Goal: Task Accomplishment & Management: Complete application form

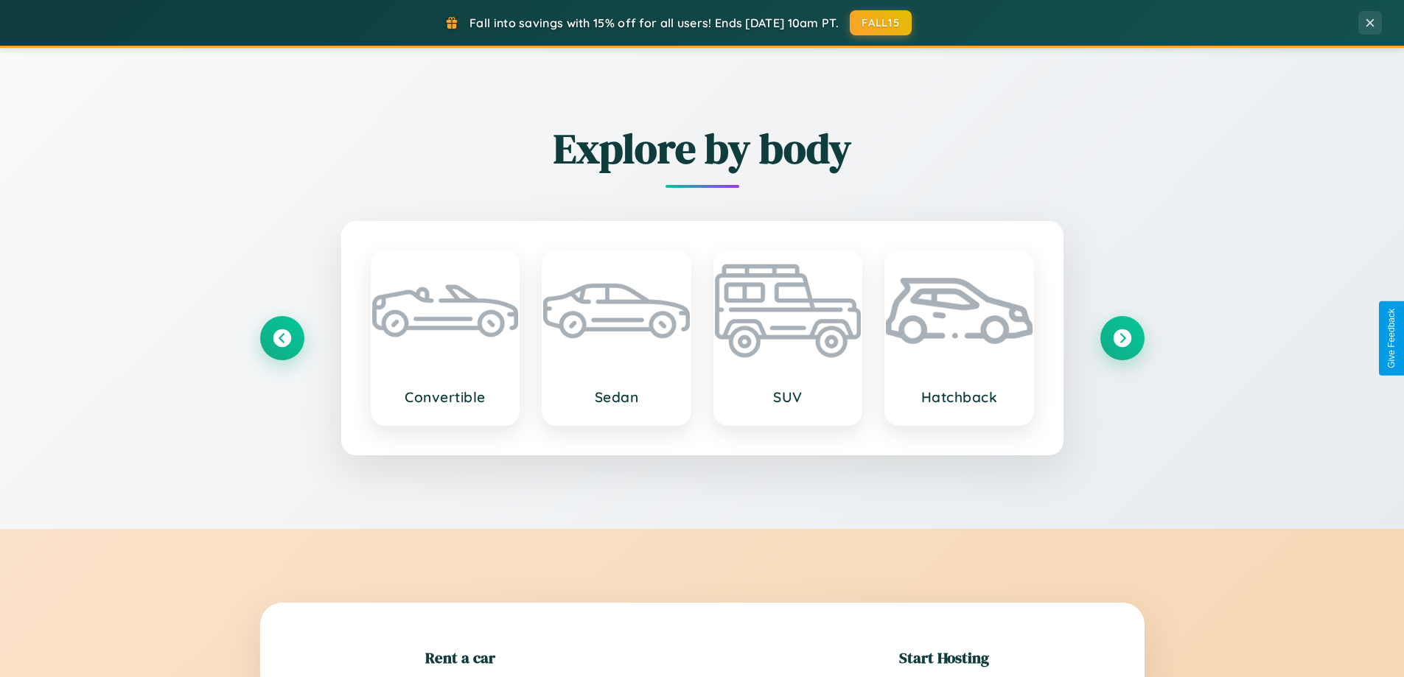
scroll to position [318, 0]
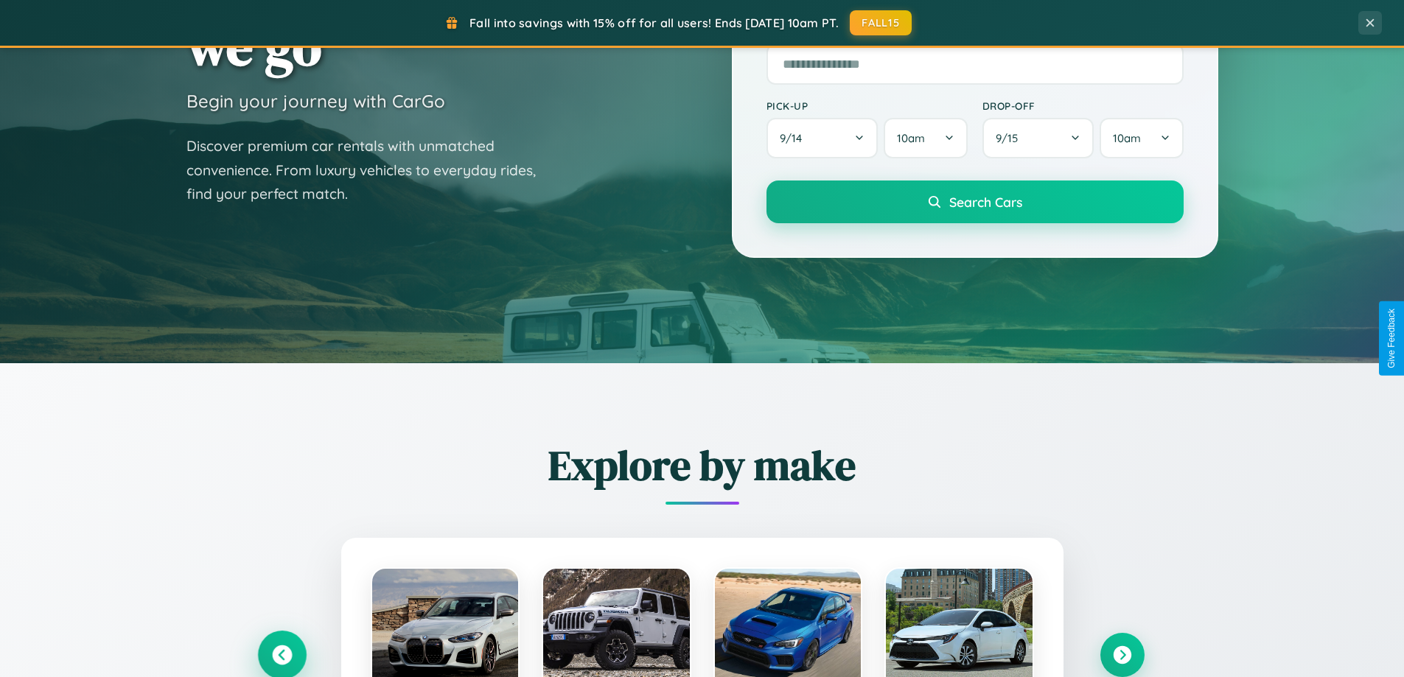
click at [282, 655] on icon at bounding box center [282, 656] width 20 height 20
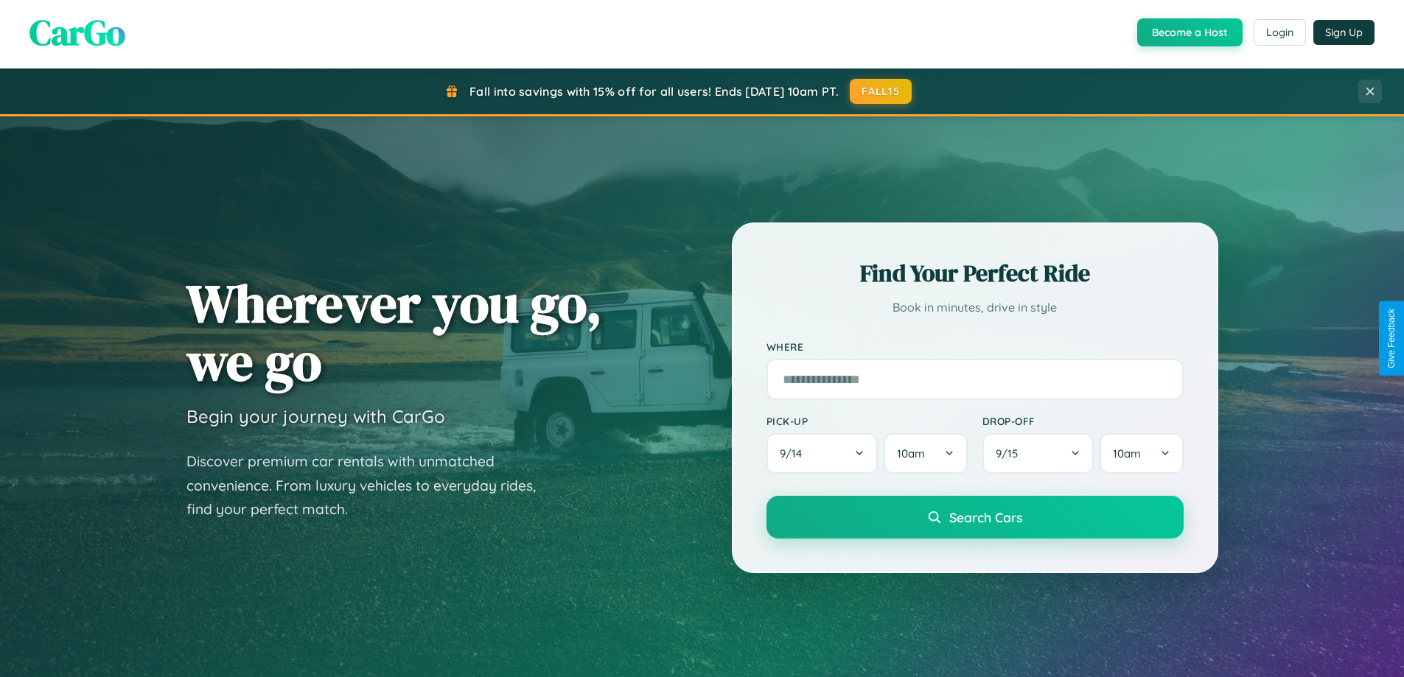
scroll to position [2430, 0]
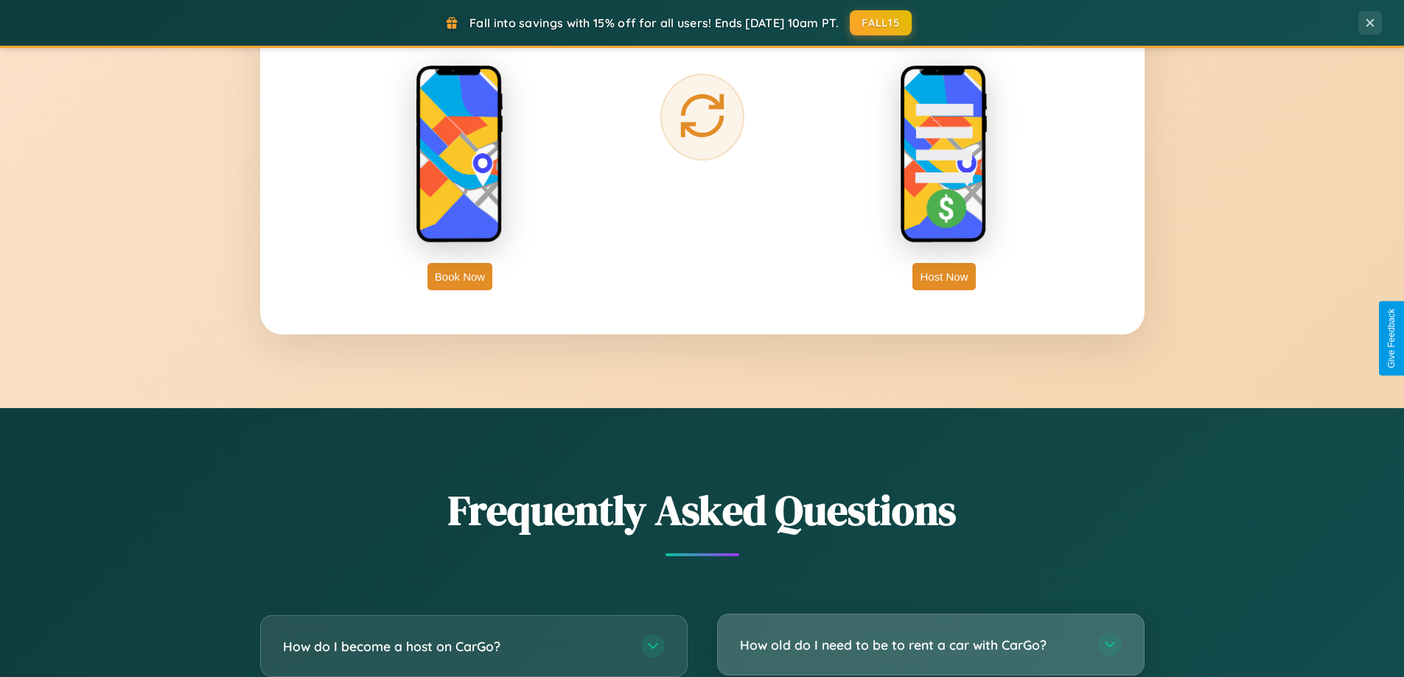
click at [930, 646] on h3 "How old do I need to be to rent a car with CarGo?" at bounding box center [911, 645] width 343 height 18
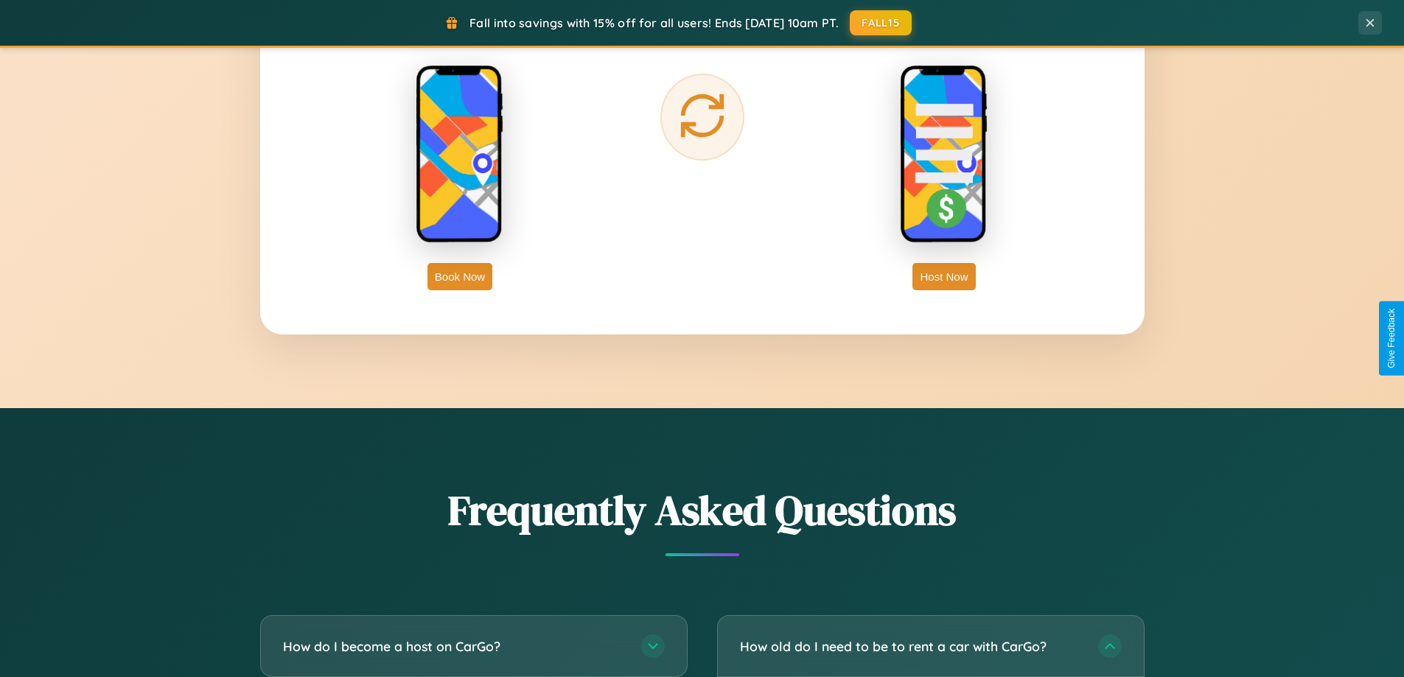
scroll to position [2617, 0]
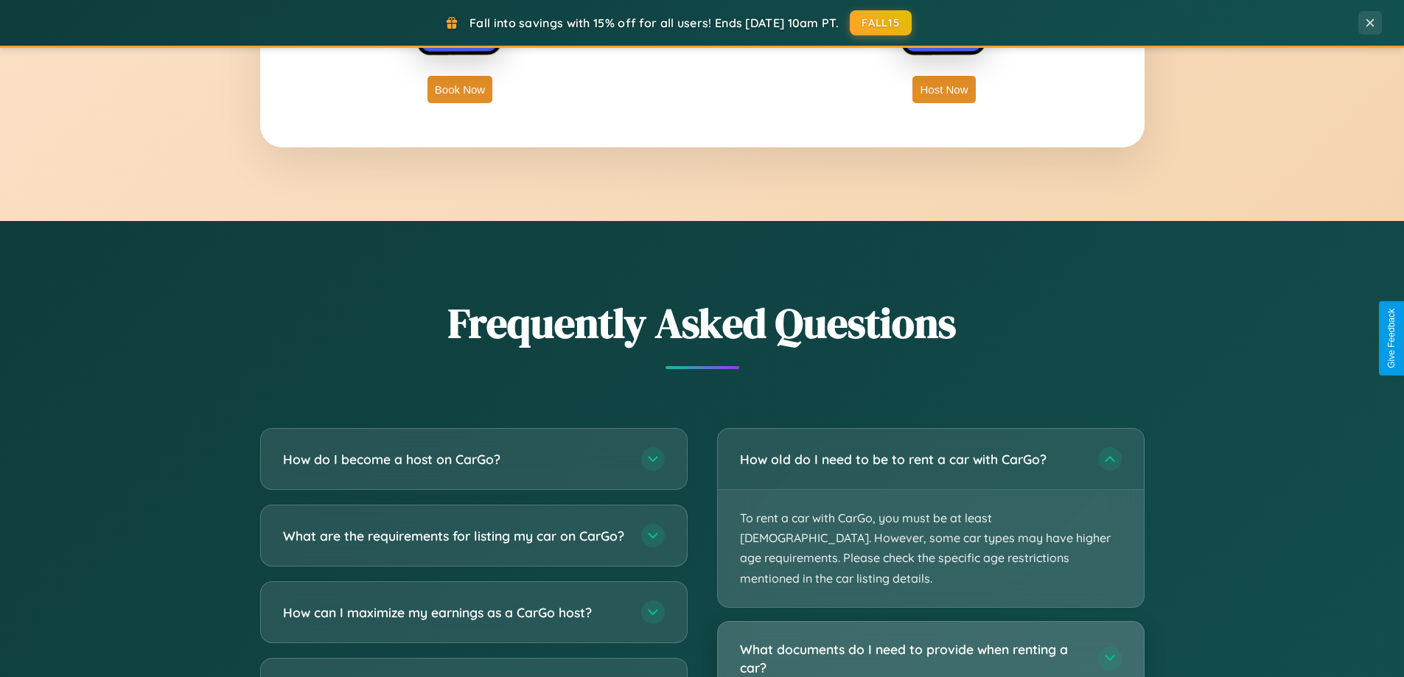
click at [930, 640] on h3 "What documents do I need to provide when renting a car?" at bounding box center [911, 658] width 343 height 36
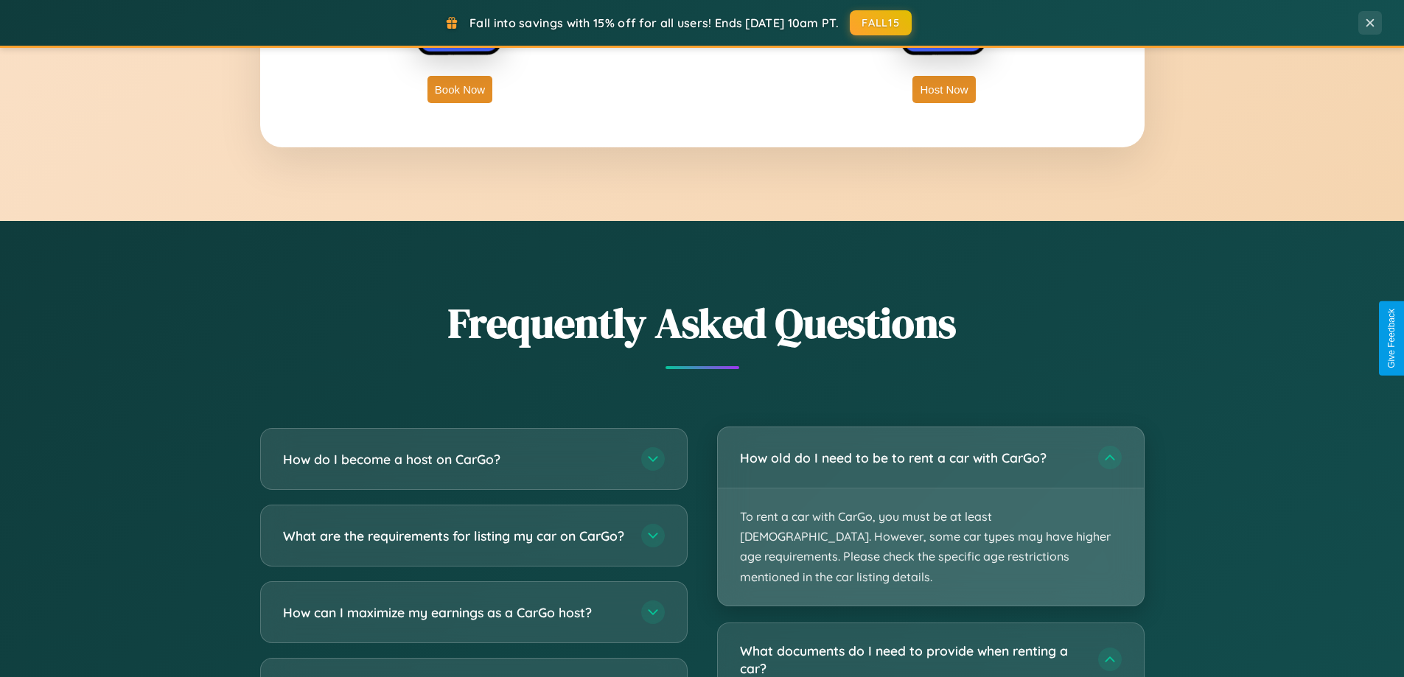
click at [930, 506] on p "To rent a car with CarGo, you must be at least [DEMOGRAPHIC_DATA]. However, som…" at bounding box center [931, 547] width 426 height 117
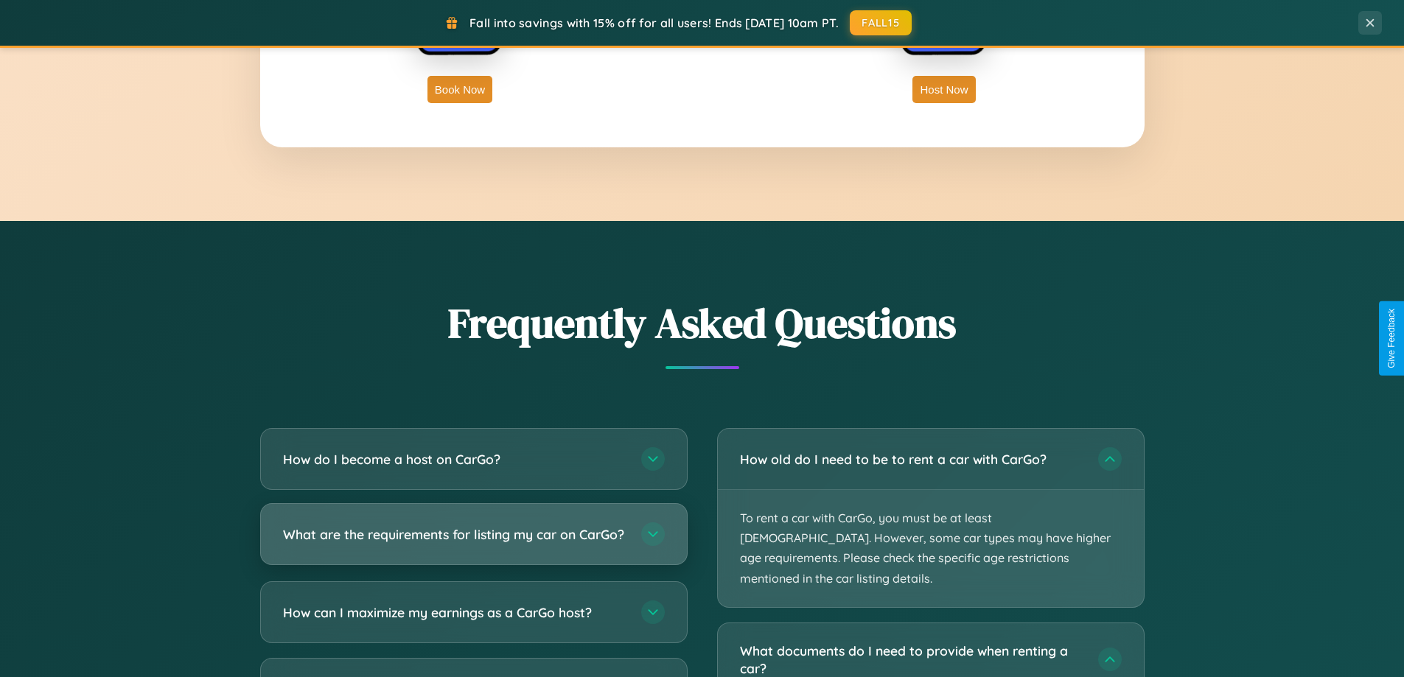
click at [473, 541] on h3 "What are the requirements for listing my car on CarGo?" at bounding box center [454, 534] width 343 height 18
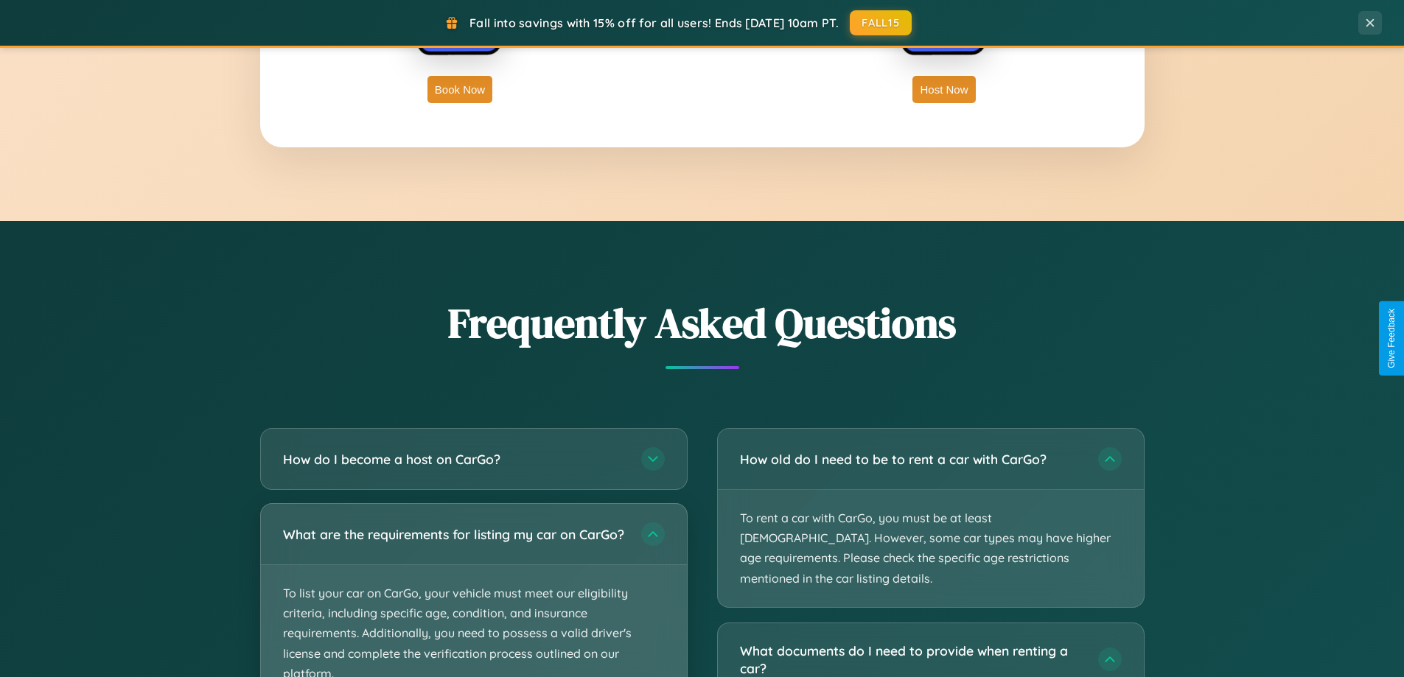
click at [473, 590] on p "To list your car on CarGo, your vehicle must meet our eligibility criteria, inc…" at bounding box center [474, 633] width 426 height 137
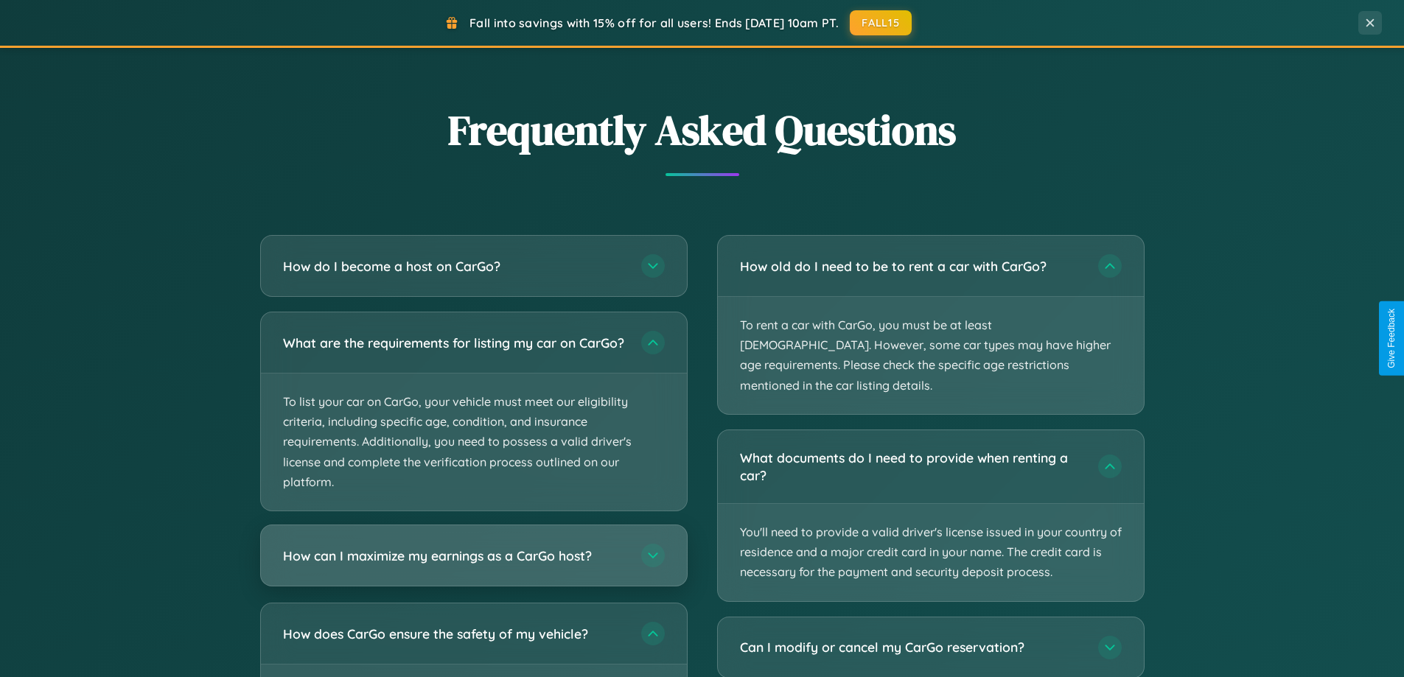
click at [473, 565] on h3 "How can I maximize my earnings as a CarGo host?" at bounding box center [454, 556] width 343 height 18
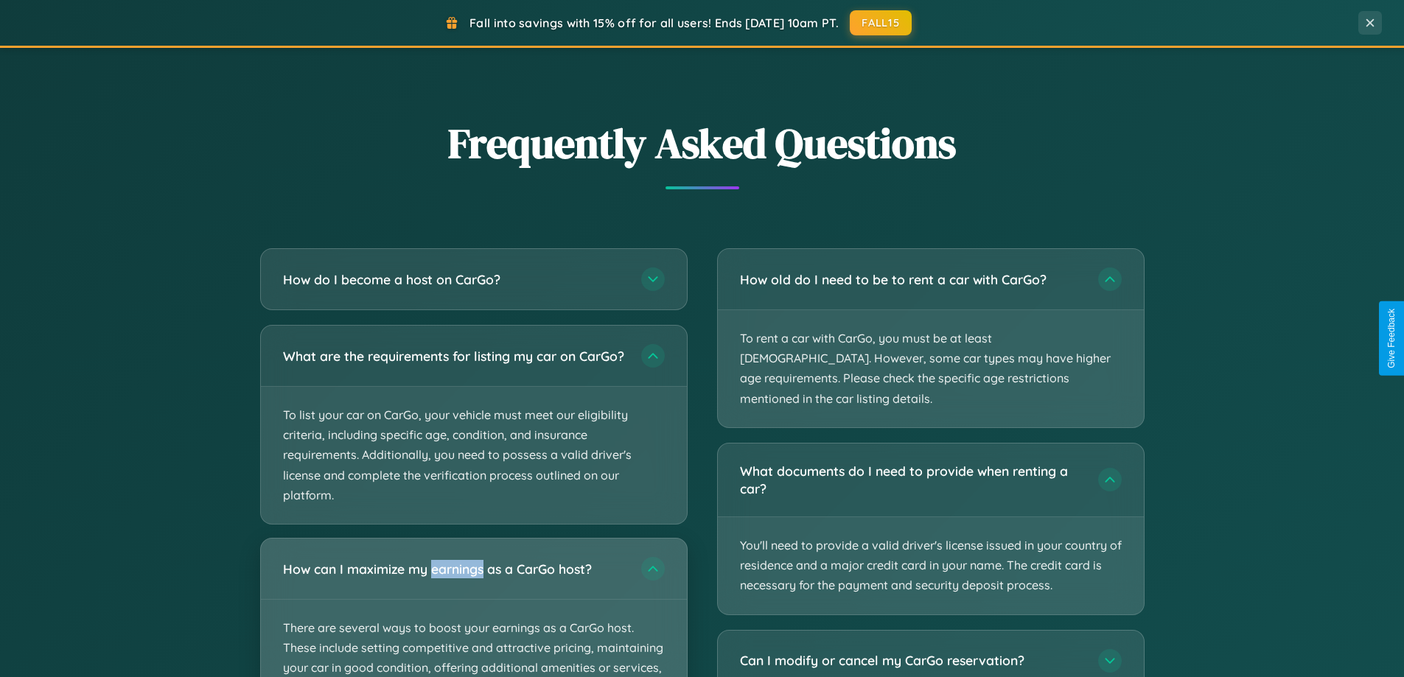
scroll to position [2368, 0]
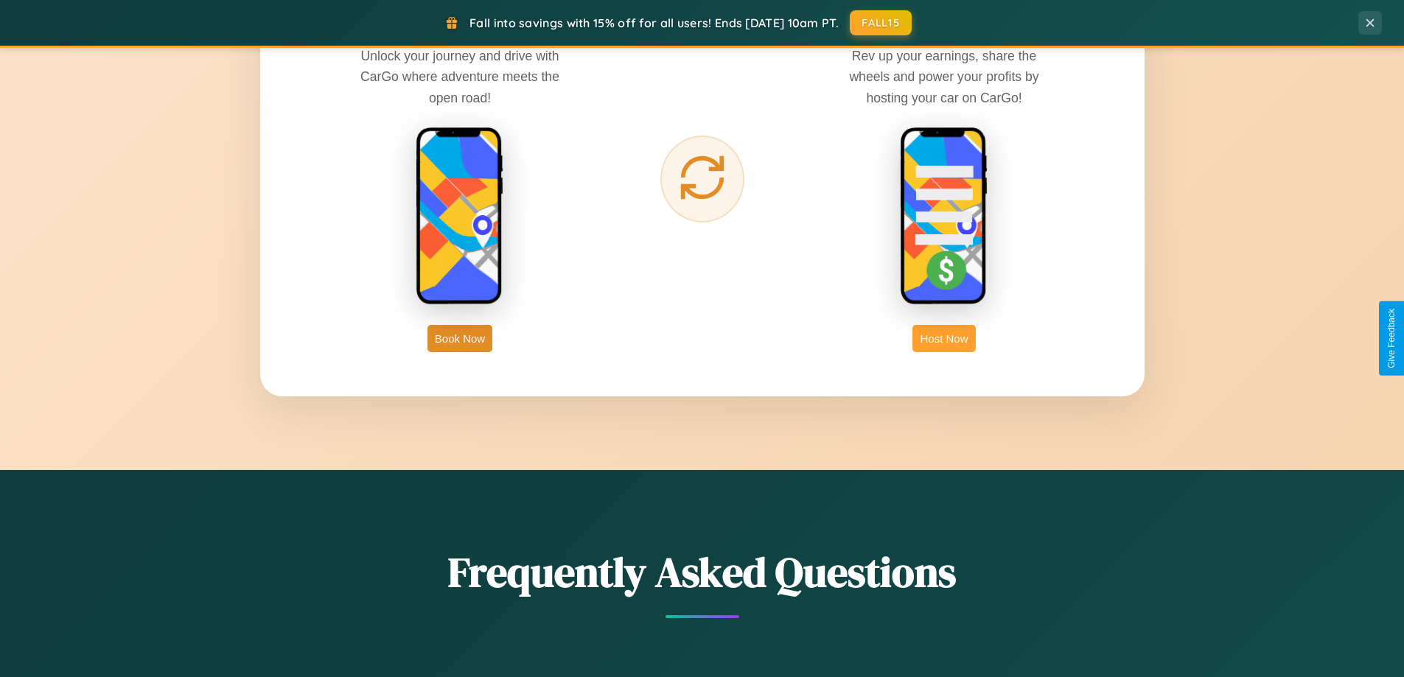
click at [944, 338] on button "Host Now" at bounding box center [943, 338] width 63 height 27
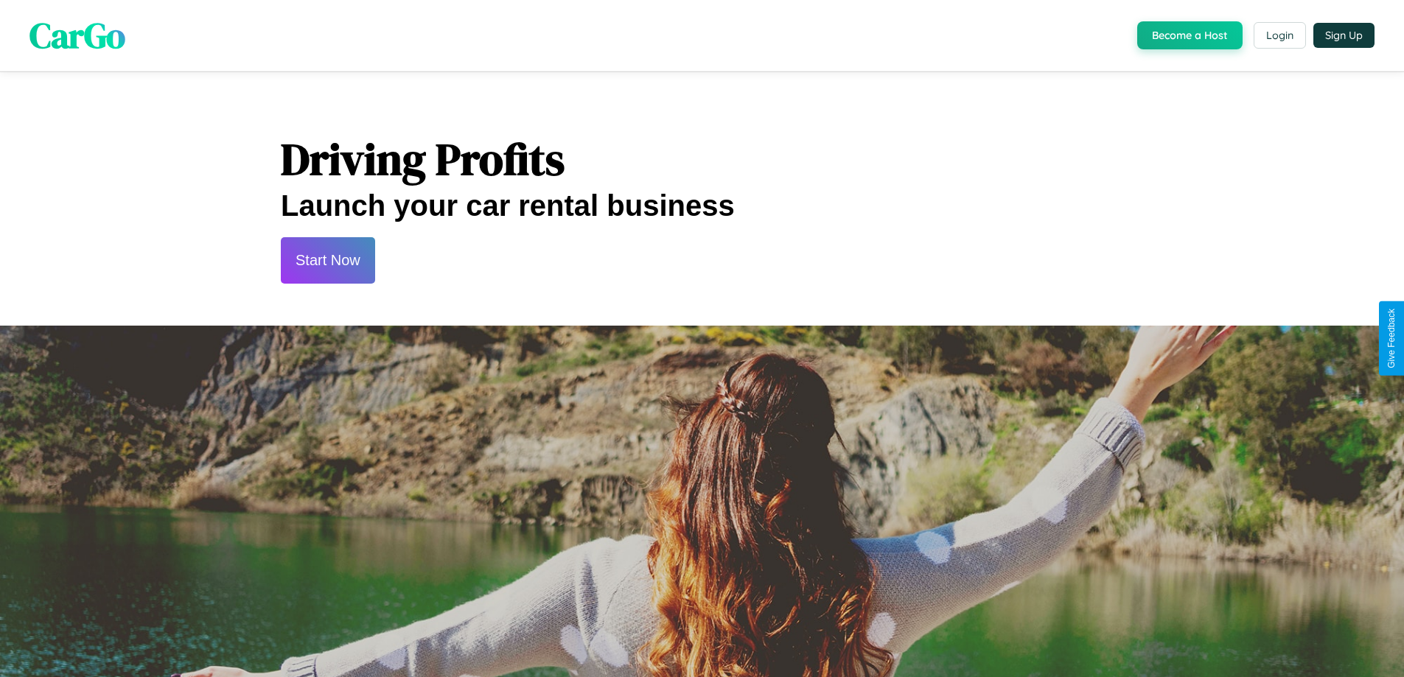
click at [327, 260] on button "Start Now" at bounding box center [328, 260] width 94 height 46
